Goal: Information Seeking & Learning: Learn about a topic

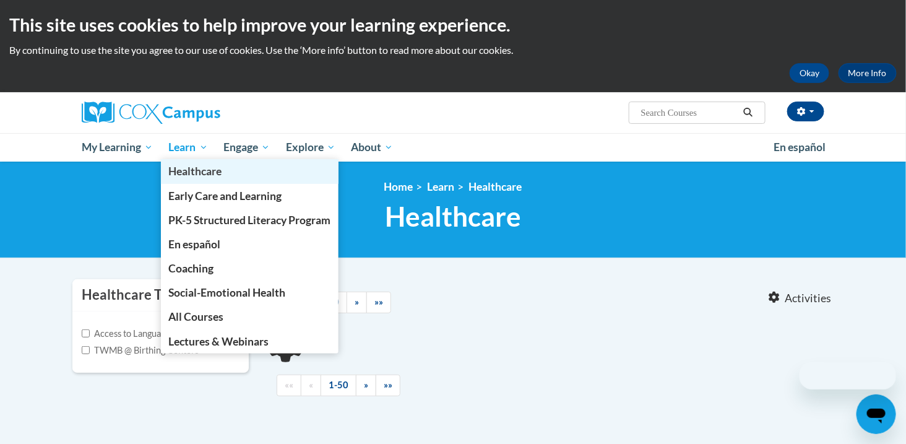
click at [195, 161] on link "Healthcare" at bounding box center [250, 171] width 178 height 24
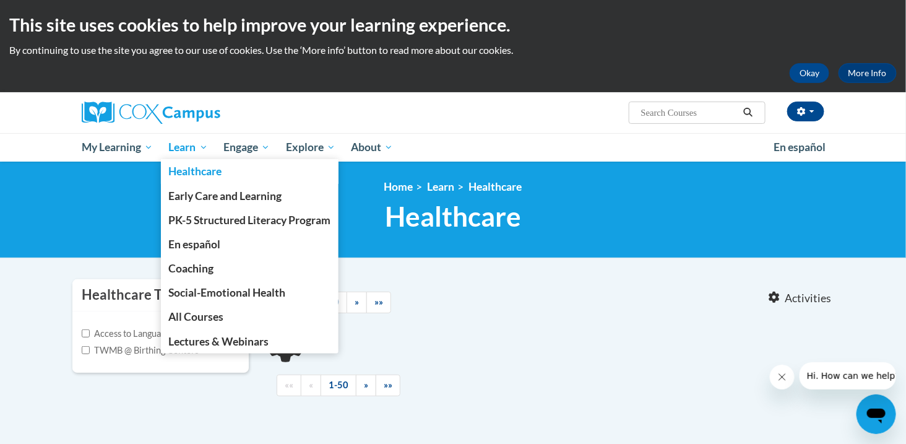
click at [210, 146] on link "Learn" at bounding box center [188, 147] width 55 height 28
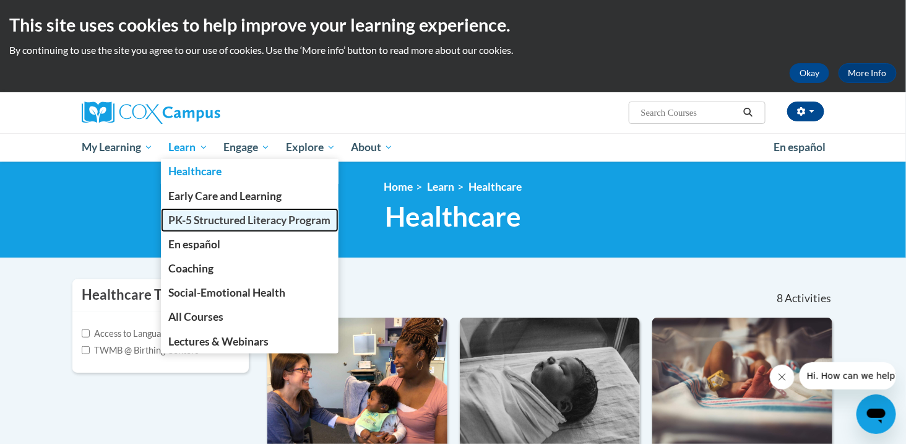
click at [205, 215] on span "PK-5 Structured Literacy Program" at bounding box center [250, 220] width 162 height 13
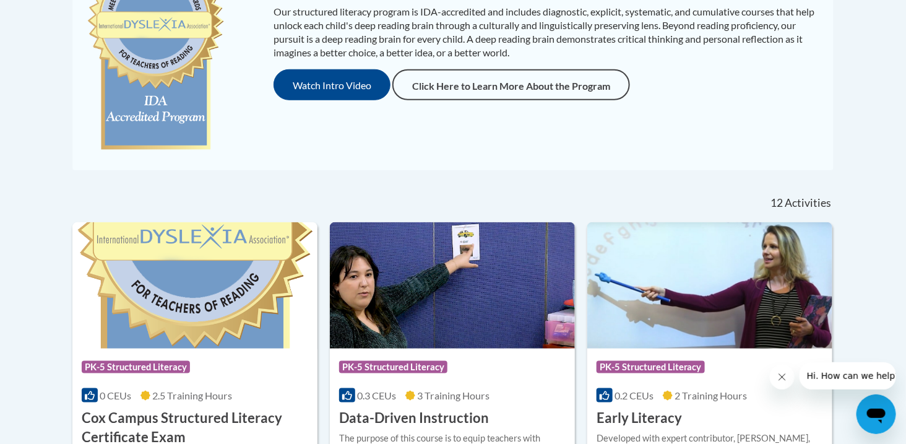
scroll to position [434, 0]
